Goal: Information Seeking & Learning: Learn about a topic

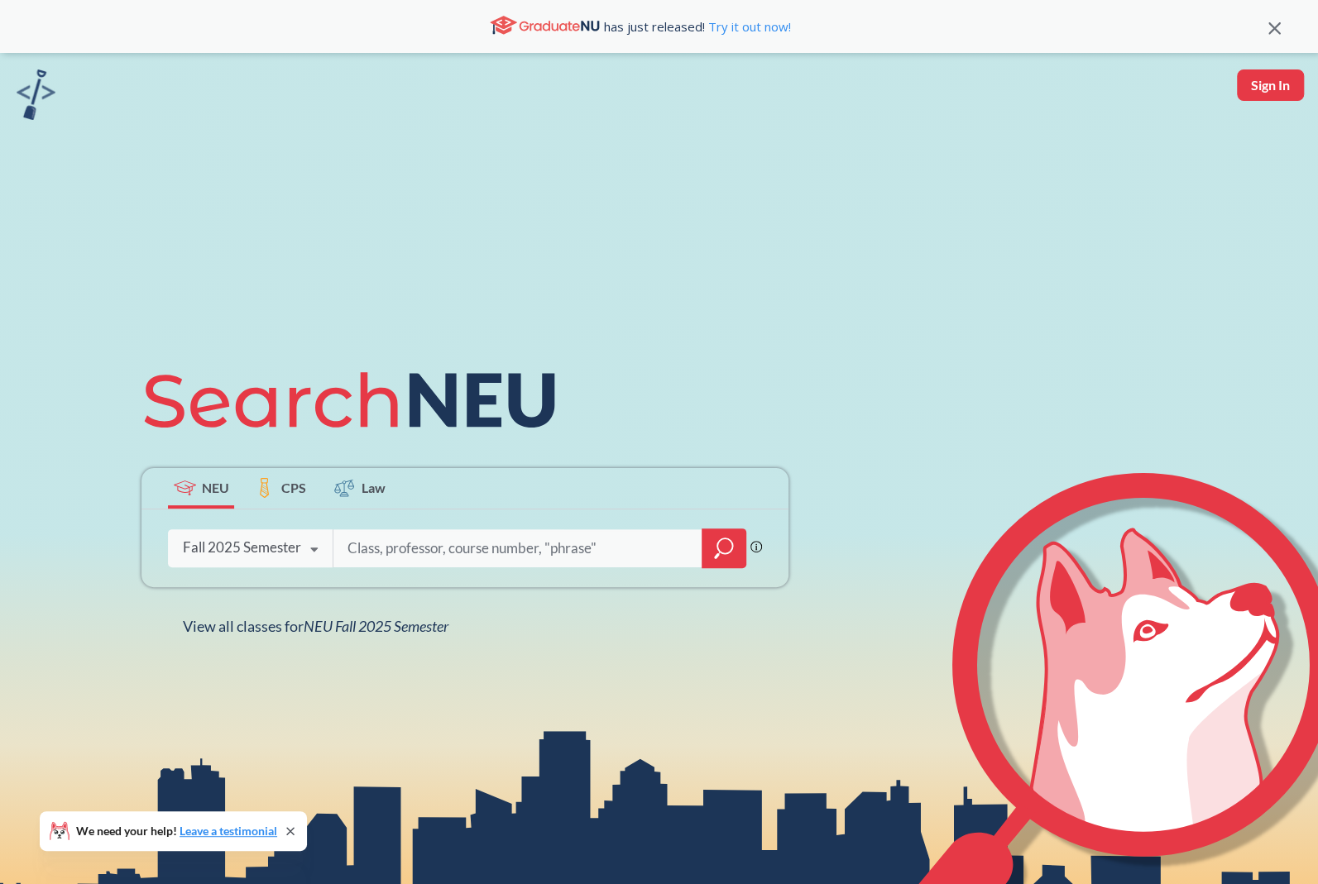
click at [439, 545] on input "search" at bounding box center [518, 548] width 344 height 35
type input "DD"
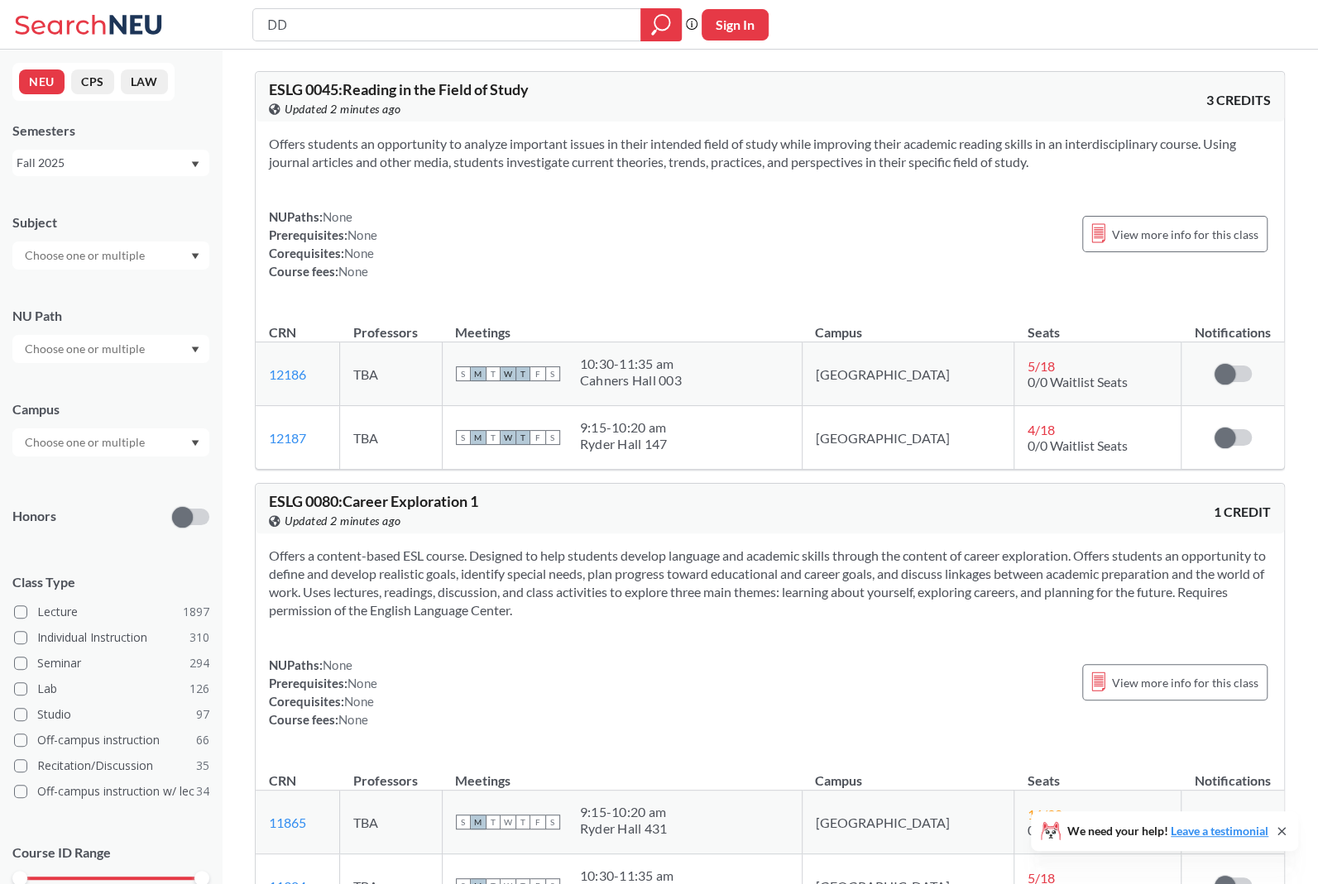
click at [109, 337] on div at bounding box center [110, 349] width 197 height 28
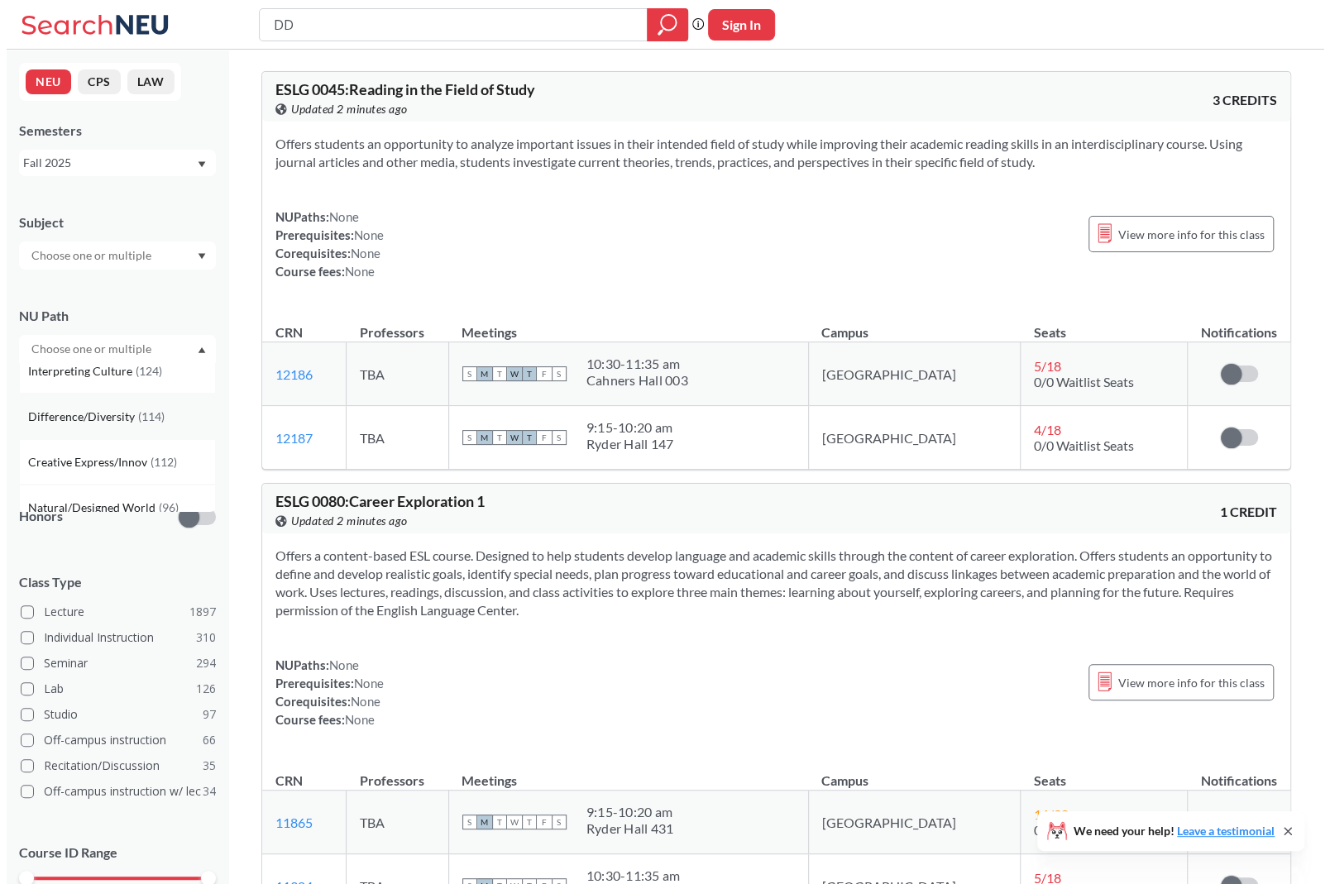
scroll to position [83, 0]
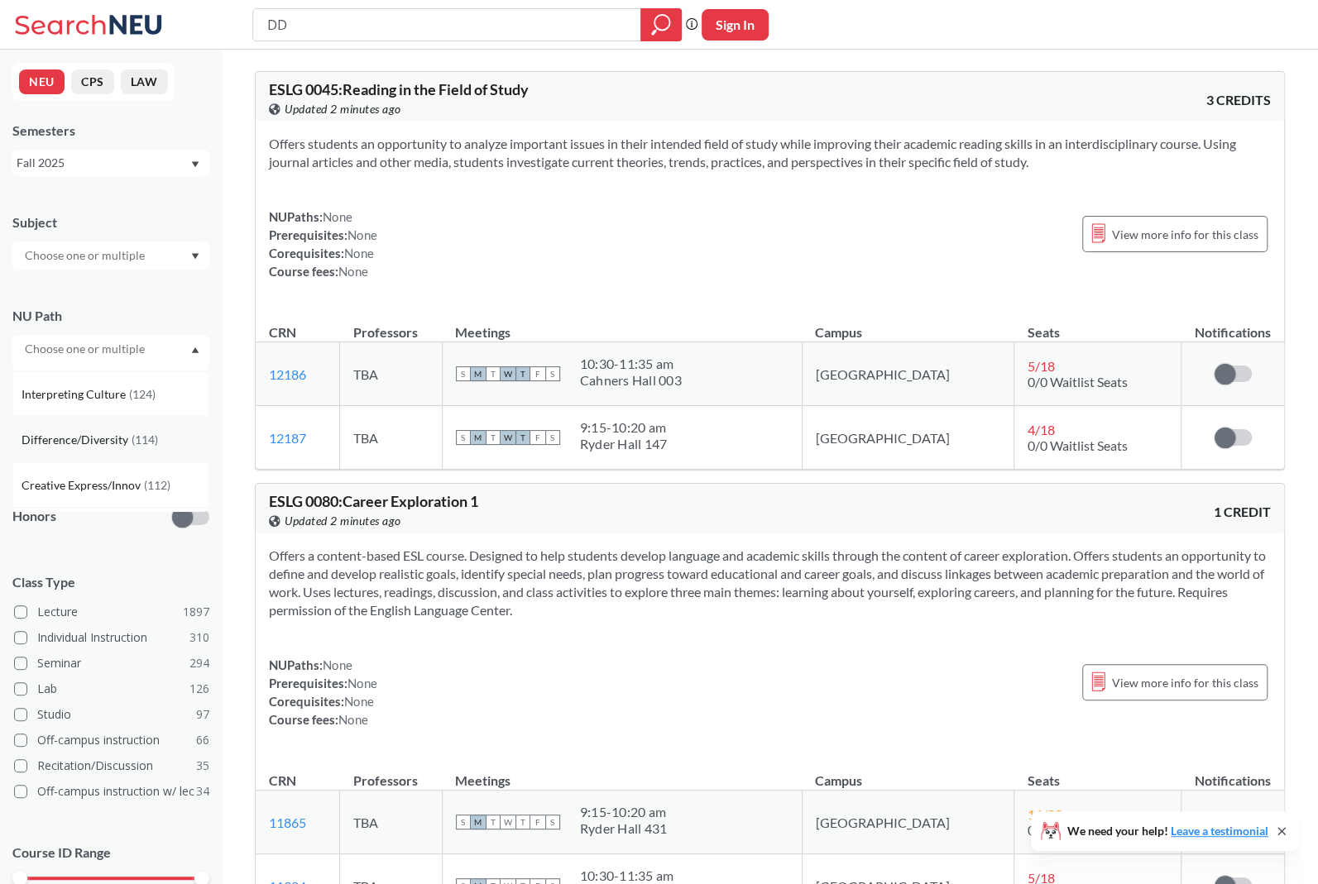
click at [77, 439] on span "Difference/Diversity" at bounding box center [77, 440] width 110 height 18
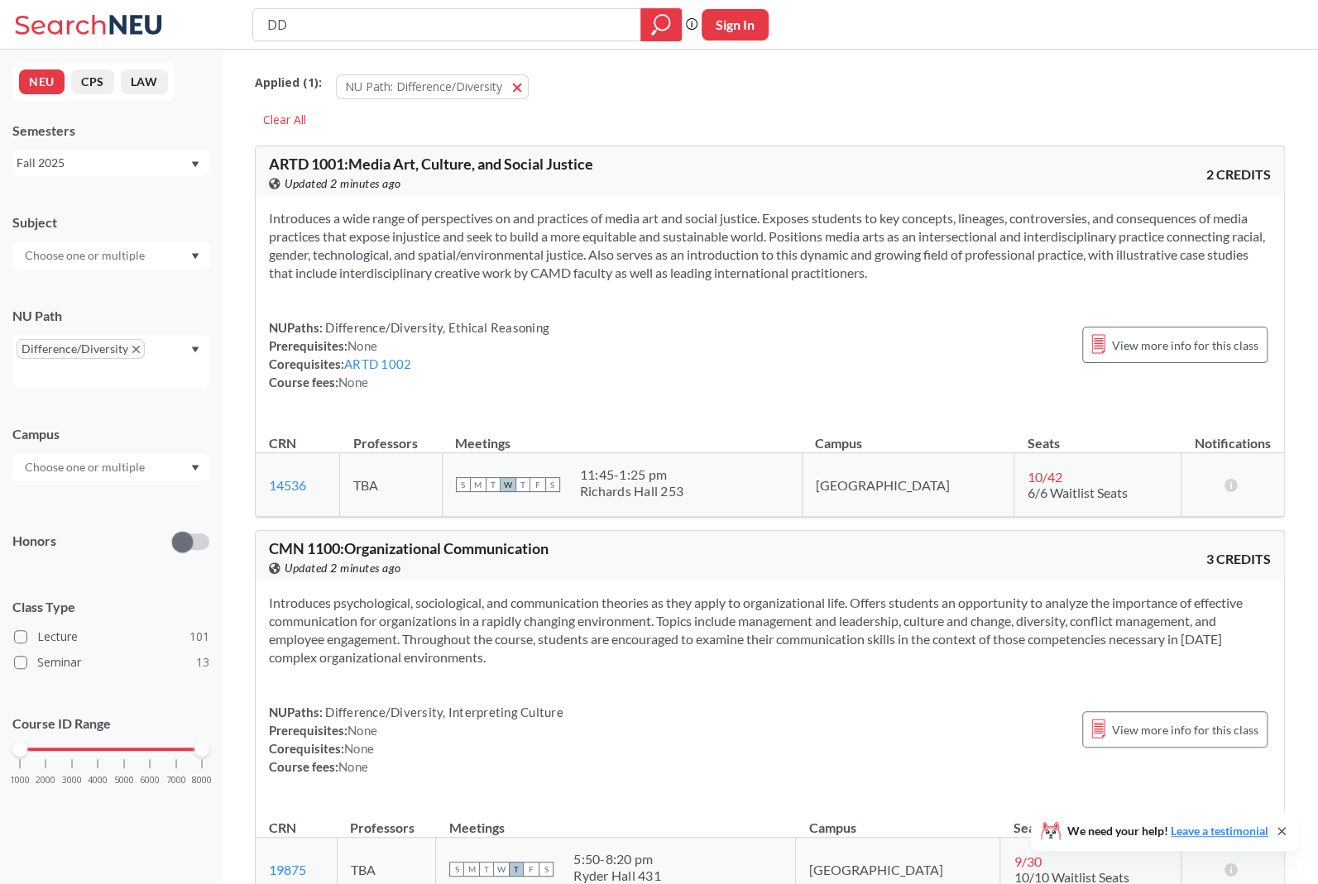
drag, startPoint x: 372, startPoint y: 31, endPoint x: 159, endPoint y: 45, distance: 213.9
click at [157, 45] on div "DD Phrase search guarantees the exact search appears in the results. Ex. If you…" at bounding box center [659, 25] width 1318 height 50
drag, startPoint x: 748, startPoint y: 21, endPoint x: 649, endPoint y: 151, distance: 163.0
click at [656, 25] on icon "magnifying glass" at bounding box center [661, 24] width 20 height 23
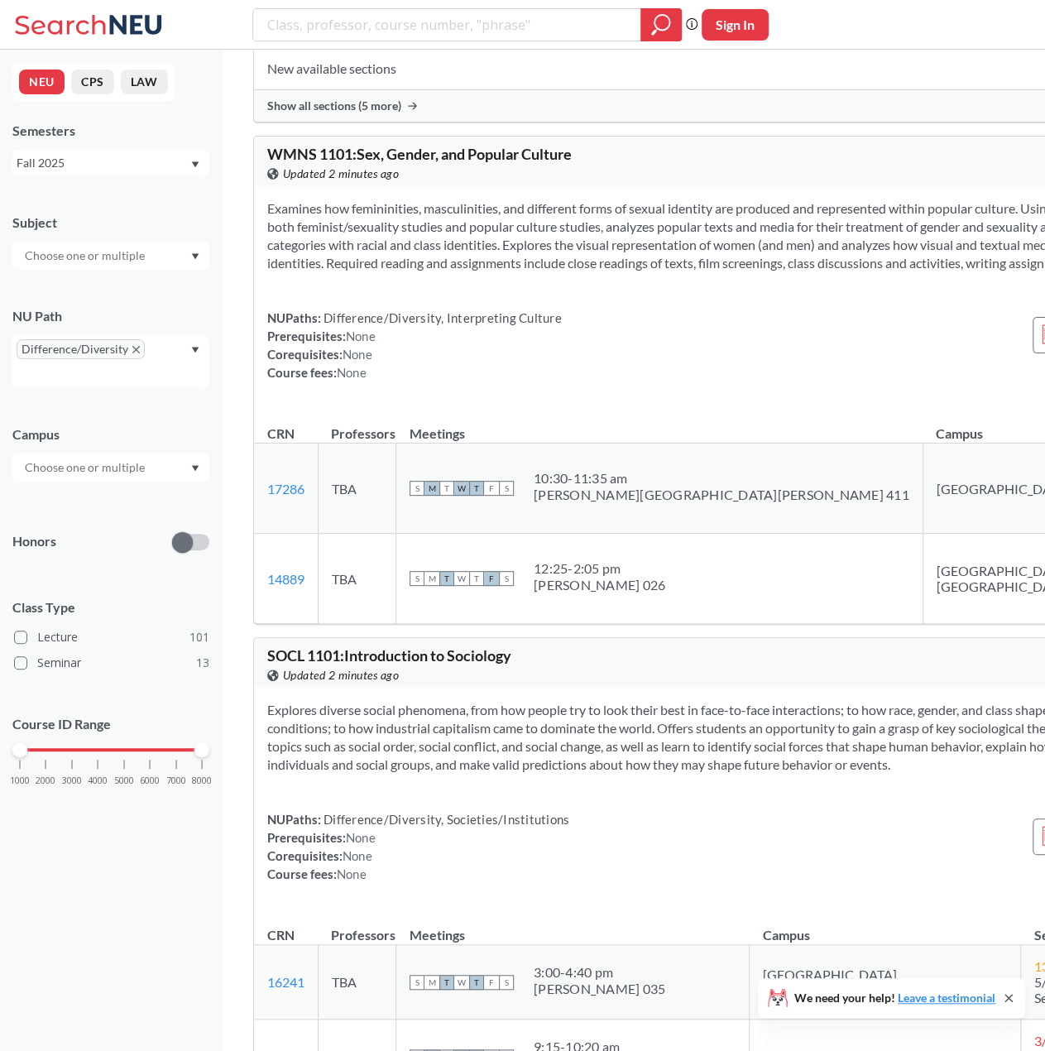
scroll to position [2399, 0]
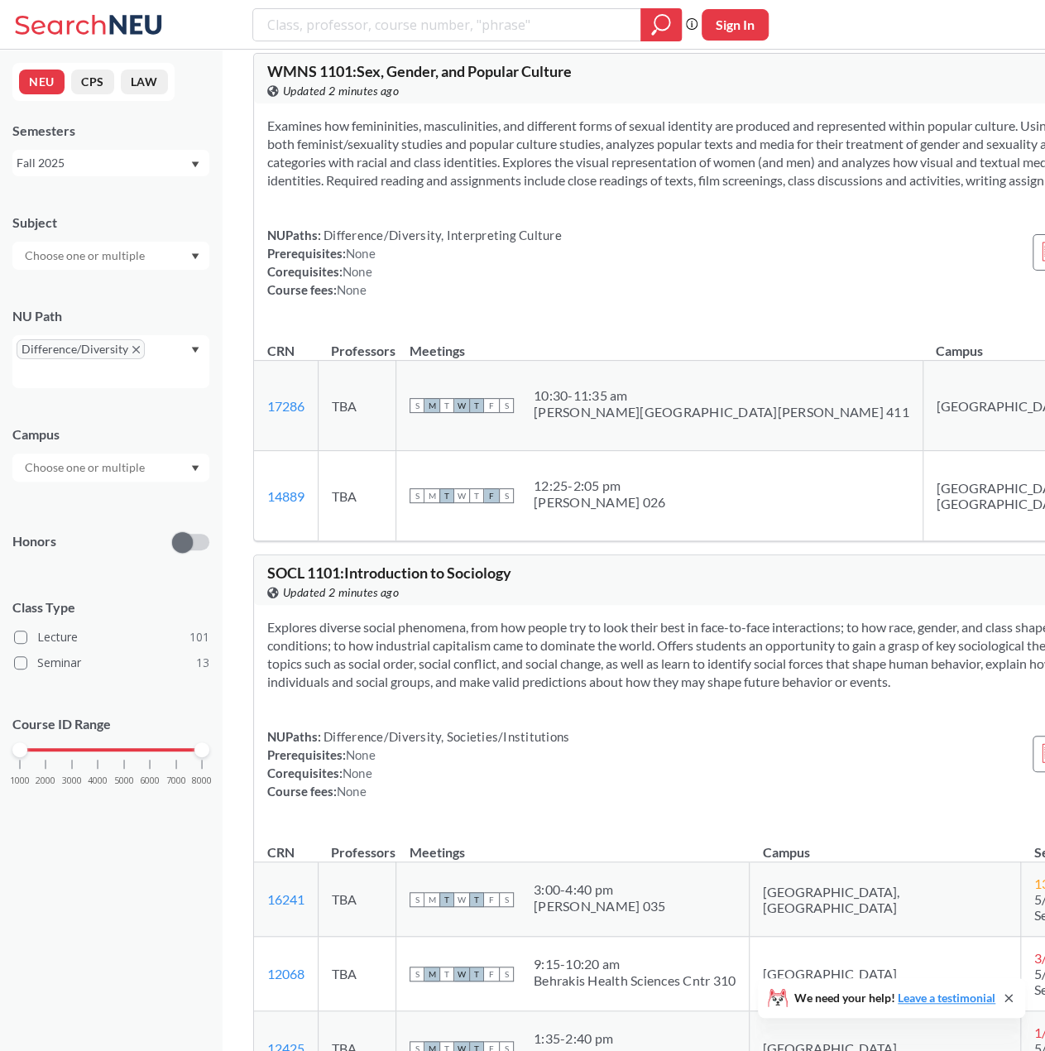
click at [117, 467] on input "text" at bounding box center [86, 468] width 139 height 20
click at [91, 506] on div "Boston ( 109 )" at bounding box center [115, 505] width 187 height 18
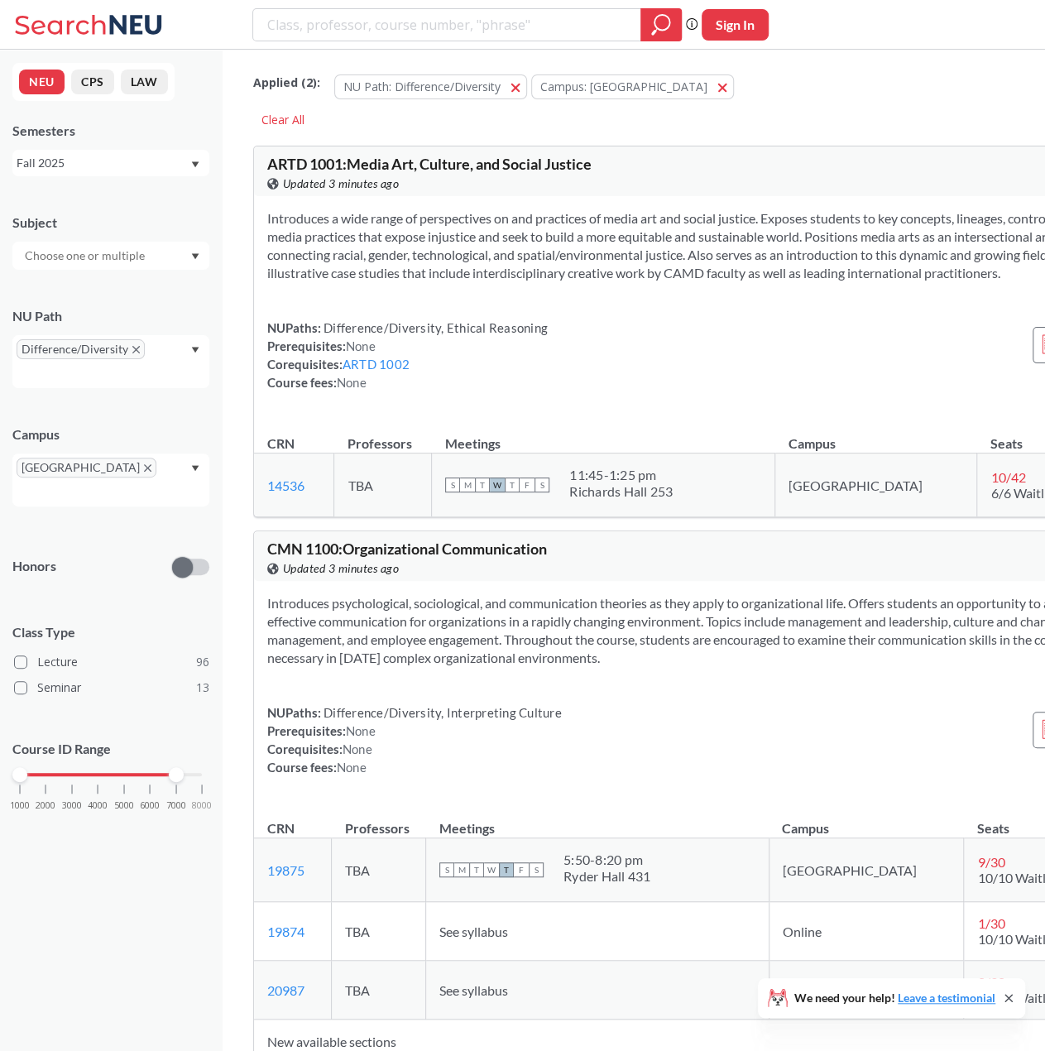
drag, startPoint x: 189, startPoint y: 750, endPoint x: 74, endPoint y: 757, distance: 114.4
click at [74, 769] on div "1000 2000 3000 4000 5000 6000 7000 8000" at bounding box center [111, 775] width 182 height 12
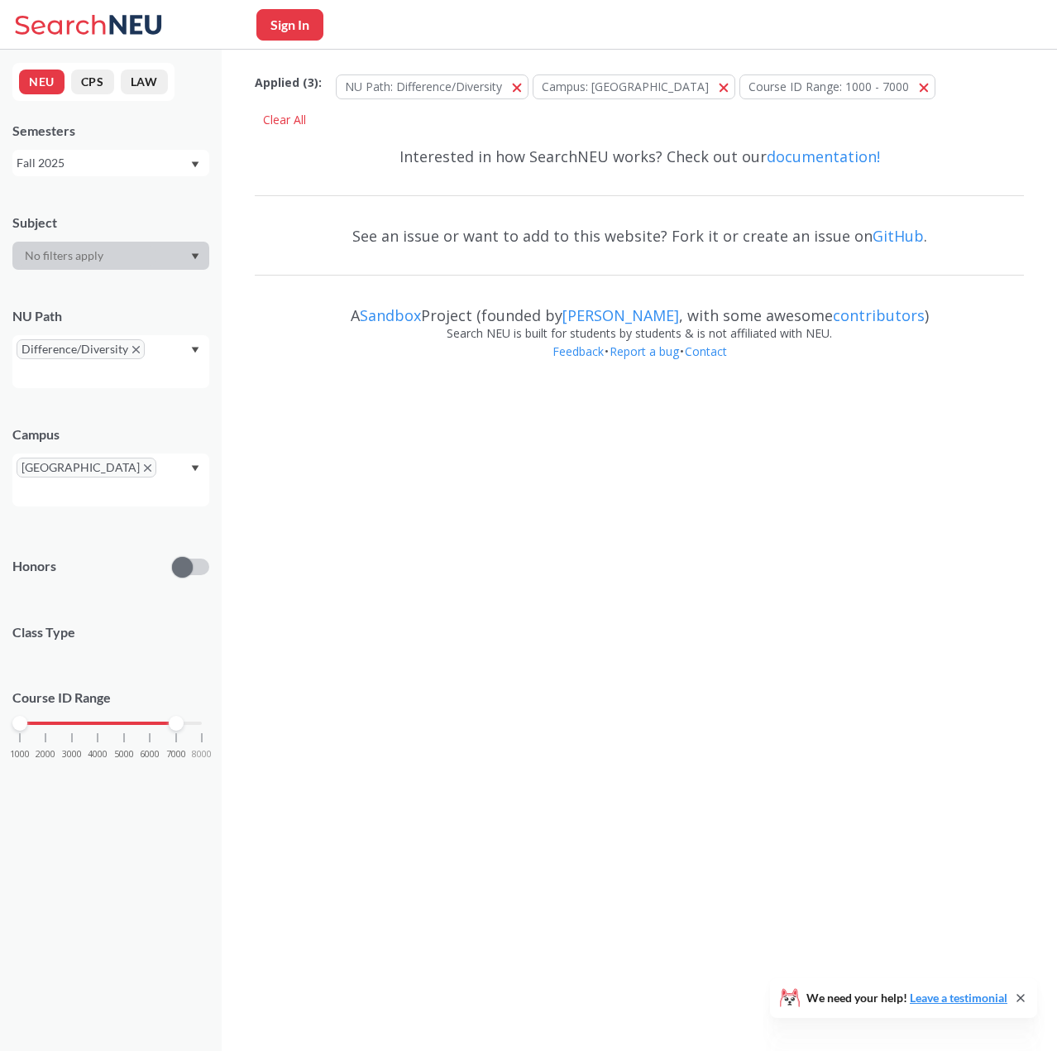
click at [67, 752] on div "1000 2000 3000 4000 5000 6000 7000 8000" at bounding box center [110, 754] width 197 height 74
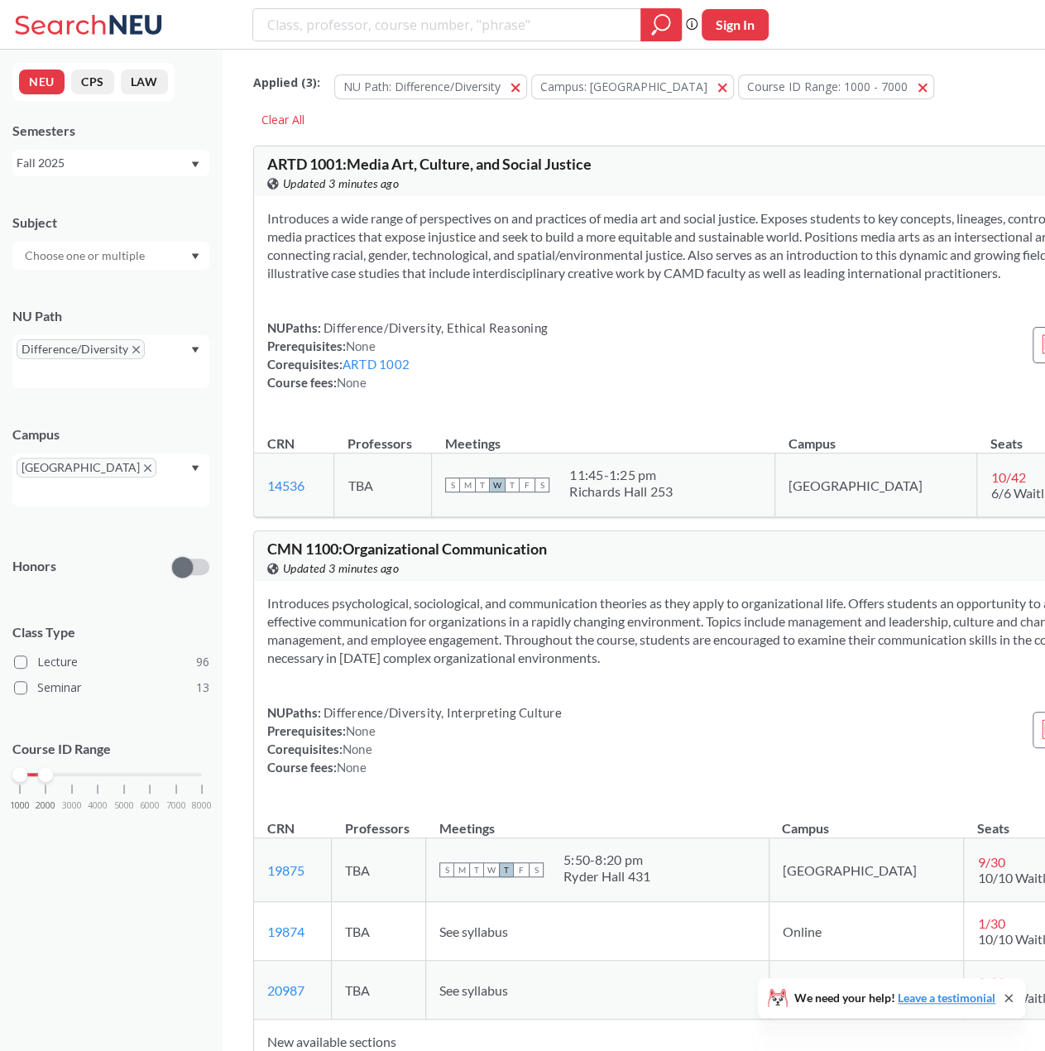
drag, startPoint x: 177, startPoint y: 750, endPoint x: 50, endPoint y: 753, distance: 127.5
click at [50, 767] on div at bounding box center [45, 774] width 15 height 15
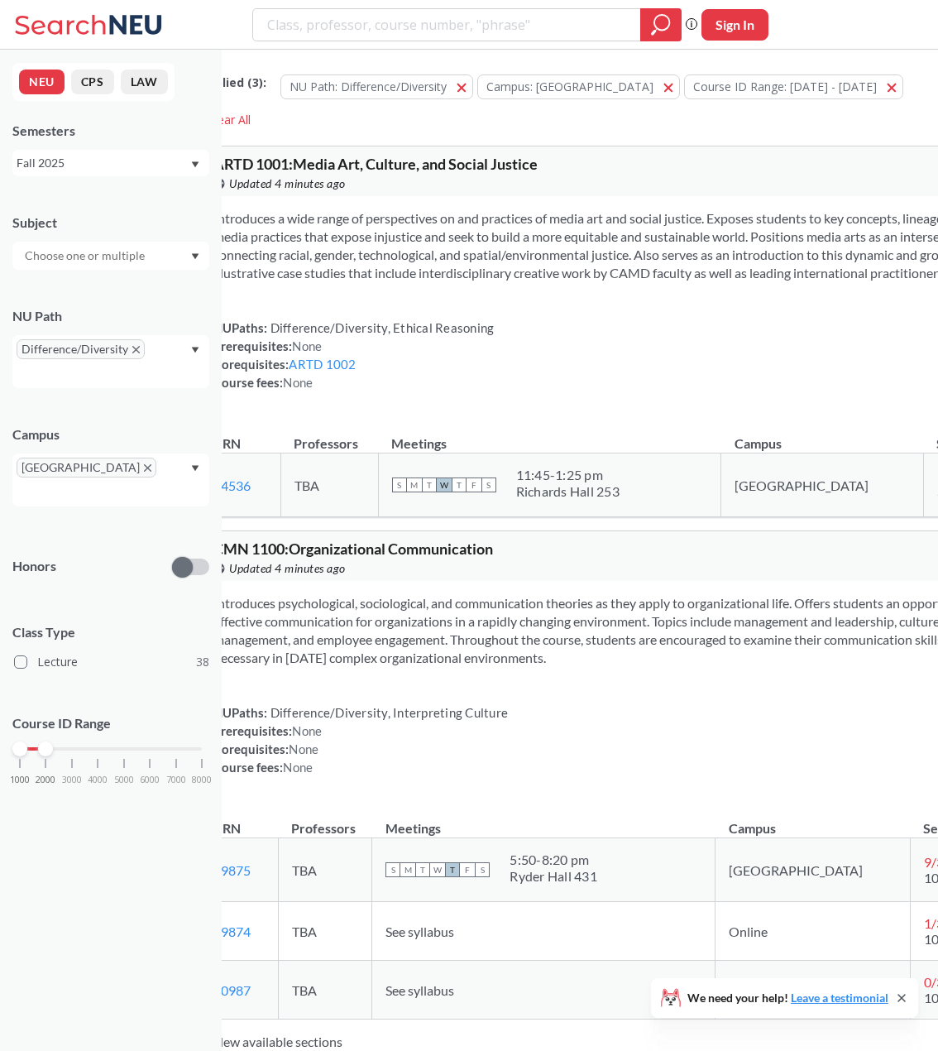
click at [356, 371] on link "ARTD 1002" at bounding box center [322, 364] width 67 height 15
click at [126, 260] on input "text" at bounding box center [86, 256] width 139 height 20
type input "art"
click at [82, 283] on div "ARTD ( 1 )" at bounding box center [115, 285] width 187 height 18
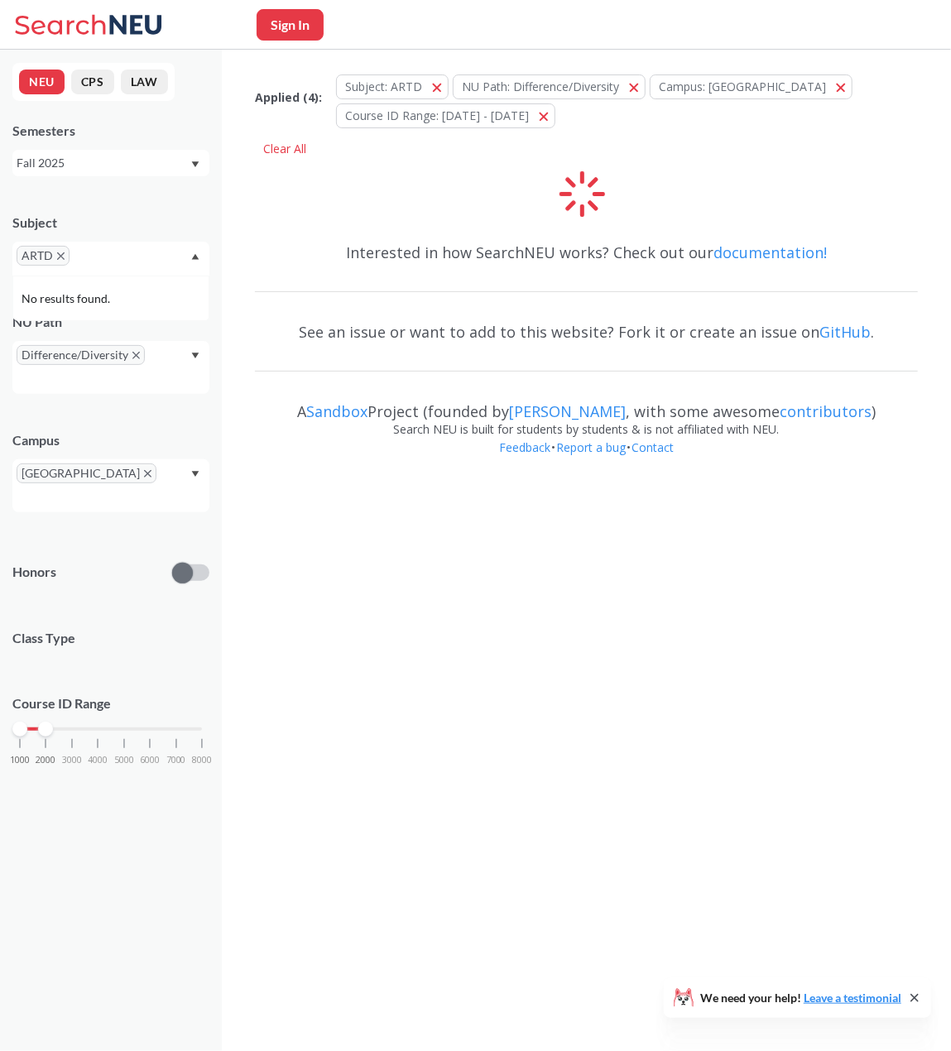
click at [58, 253] on icon "X to remove pill" at bounding box center [60, 255] width 7 height 7
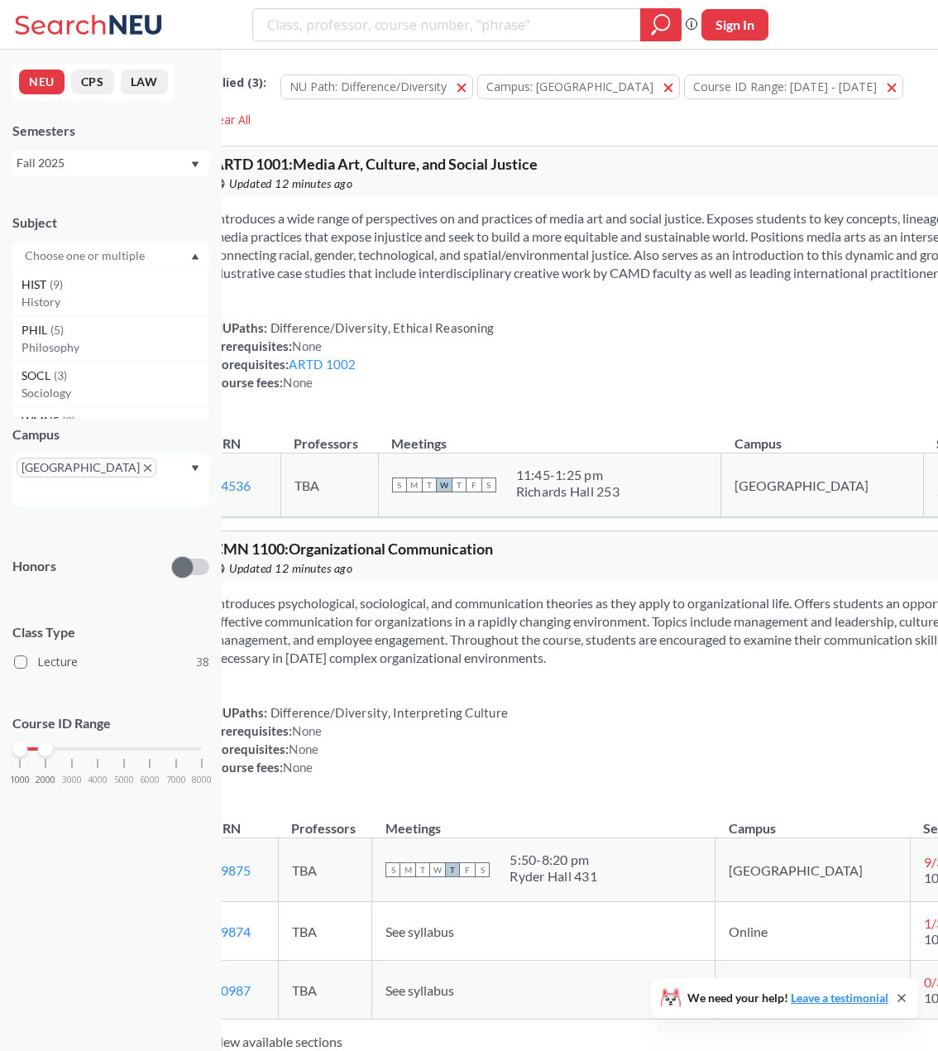
click at [91, 262] on input "text" at bounding box center [86, 256] width 139 height 20
type input "d"
type input "a"
